Goal: Task Accomplishment & Management: Manage account settings

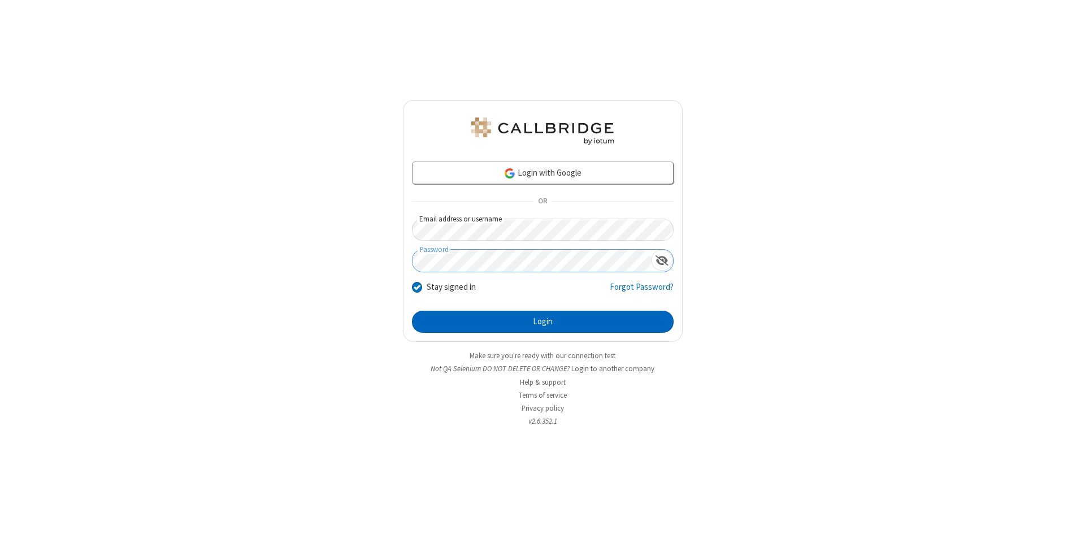
click at [542, 322] on button "Login" at bounding box center [543, 322] width 262 height 23
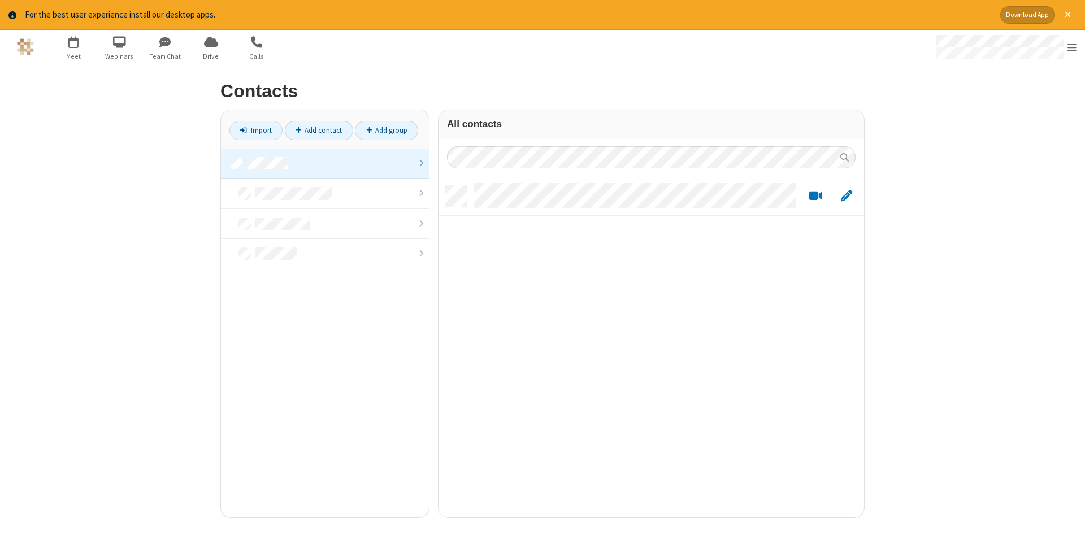
click at [325, 163] on link at bounding box center [325, 164] width 208 height 31
click at [319, 130] on link "Add contact" at bounding box center [319, 130] width 68 height 19
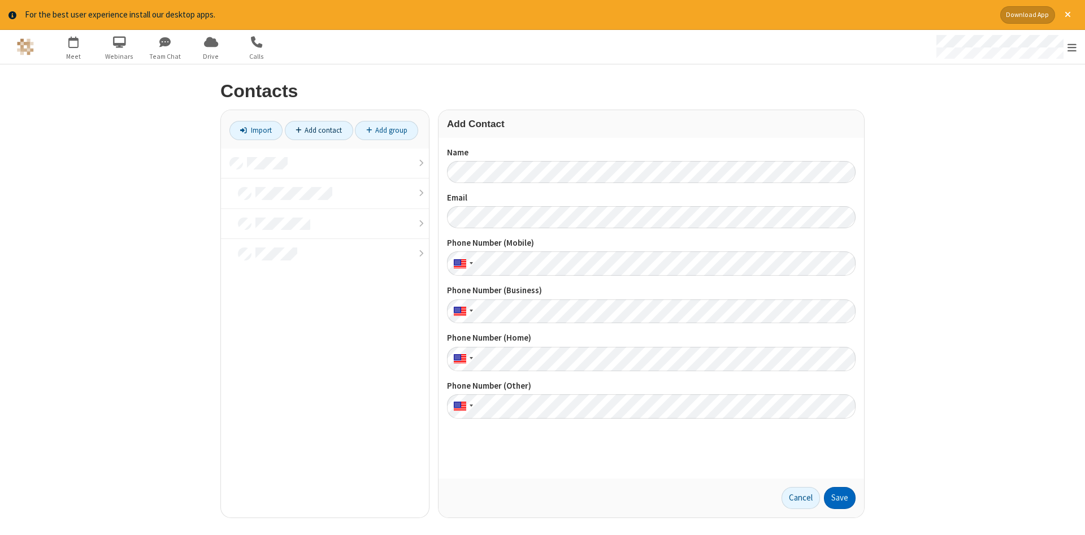
click at [839, 498] on button "Save" at bounding box center [840, 498] width 32 height 23
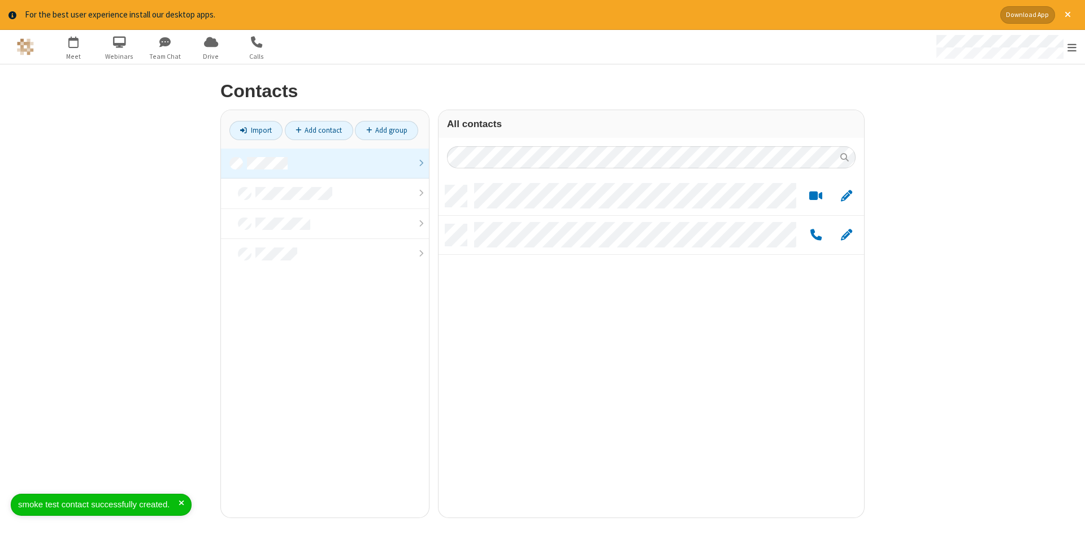
scroll to position [341, 425]
